Goal: Find contact information: Find contact information

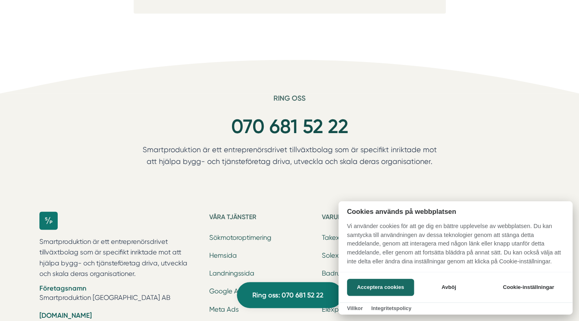
scroll to position [811, 0]
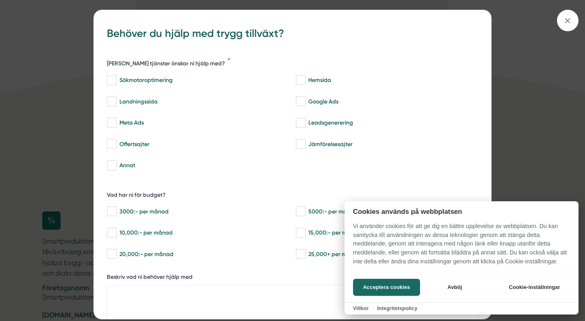
click at [43, 147] on div at bounding box center [292, 160] width 585 height 321
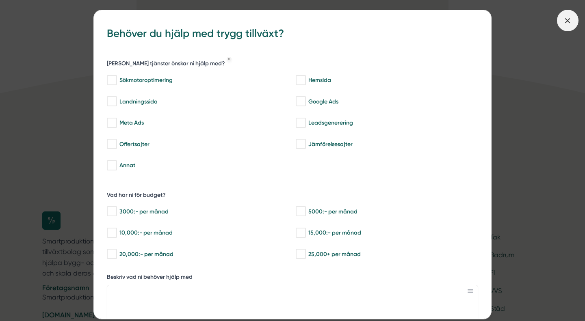
click at [568, 21] on icon at bounding box center [567, 20] width 9 height 9
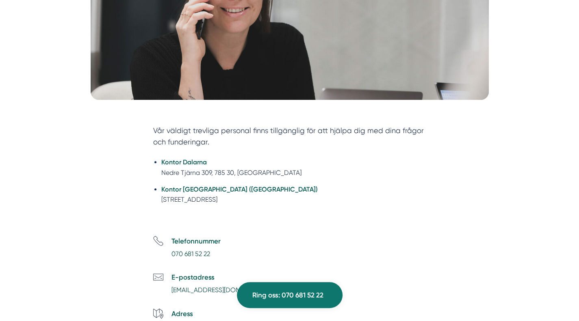
scroll to position [205, 0]
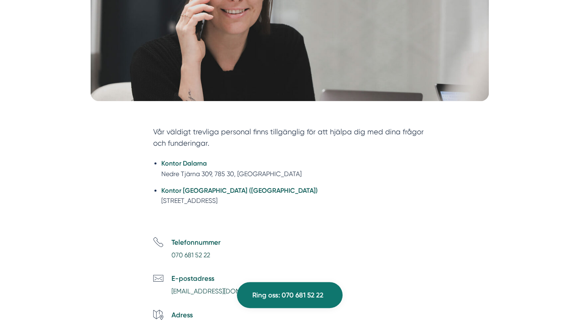
click at [220, 257] on li "Telefonnummer [PHONE_NUMBER]" at bounding box center [299, 249] width 292 height 24
click at [217, 255] on p "070 681 52 22" at bounding box center [195, 255] width 49 height 11
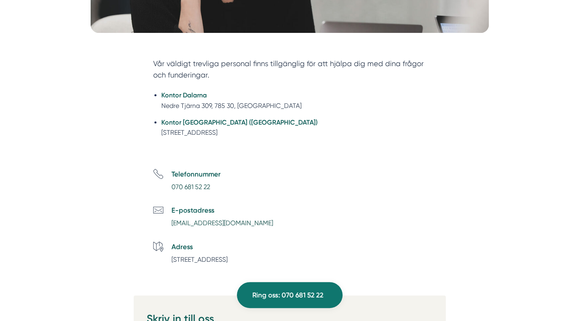
scroll to position [280, 0]
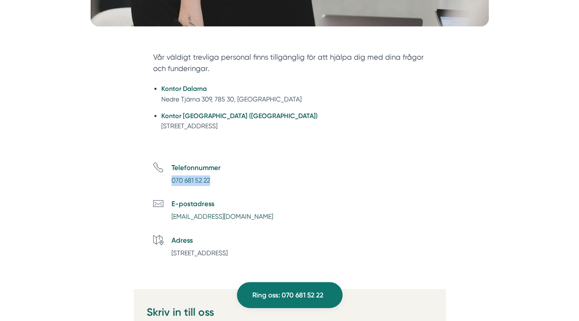
drag, startPoint x: 222, startPoint y: 177, endPoint x: 171, endPoint y: 182, distance: 51.0
click at [171, 182] on li "Telefonnummer [PHONE_NUMBER]" at bounding box center [299, 174] width 292 height 24
copy link "070 681 52 22"
